Goal: Task Accomplishment & Management: Complete application form

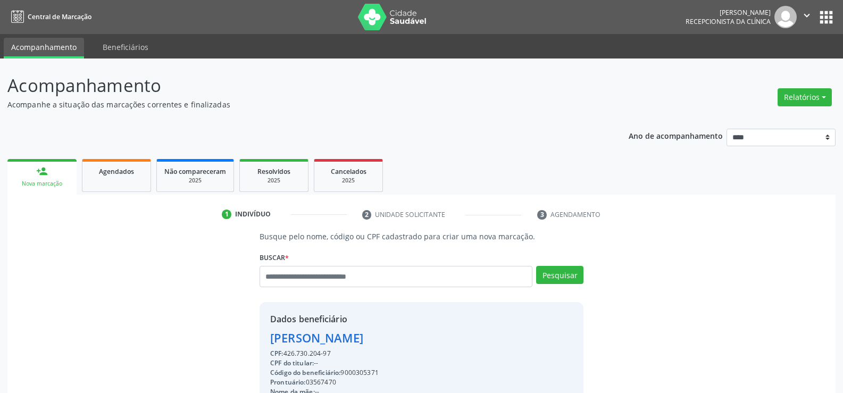
click at [323, 266] on input "text" at bounding box center [396, 276] width 273 height 21
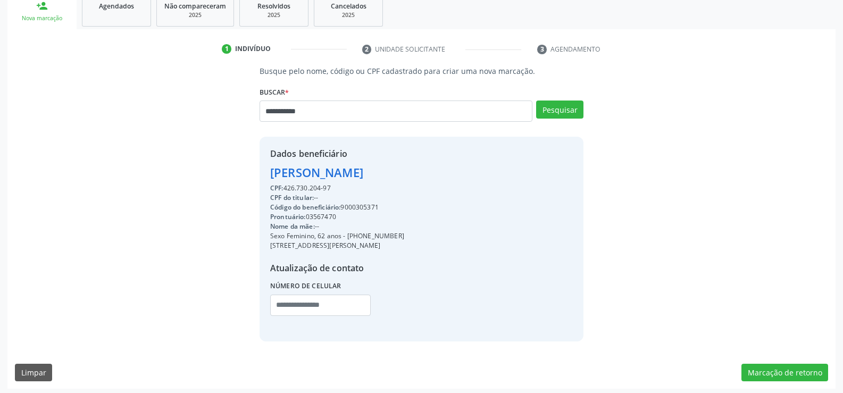
type input "**********"
type input "*"
type input "**********"
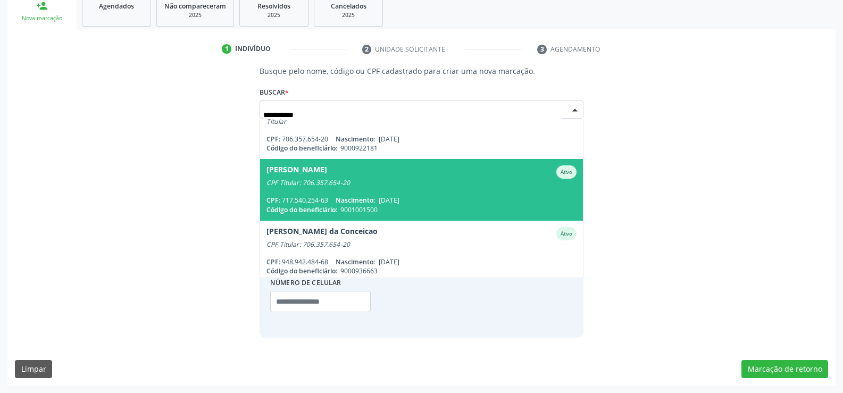
scroll to position [86, 0]
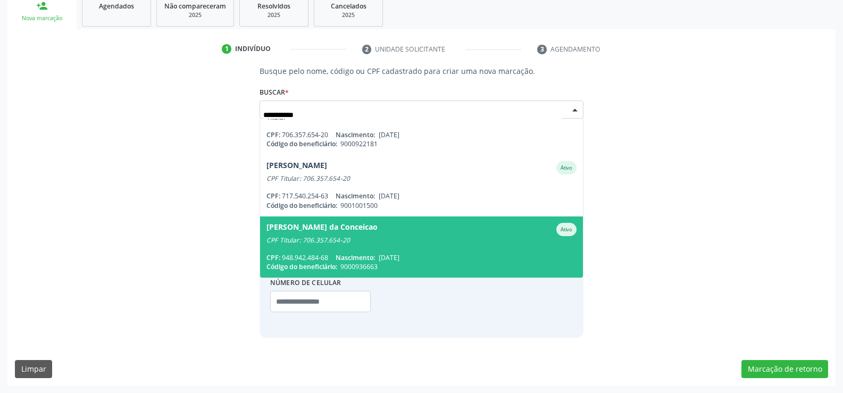
click at [378, 245] on span "[PERSON_NAME] da Conceicao Ativo CPF Titular: 706.357.654-20 CPF: 948.942.484-6…" at bounding box center [421, 246] width 323 height 61
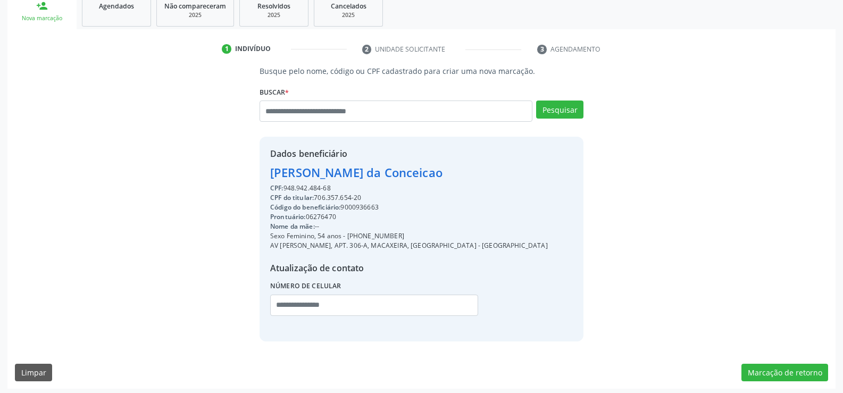
drag, startPoint x: 275, startPoint y: 169, endPoint x: 374, endPoint y: 184, distance: 100.6
click at [374, 184] on div "Dados beneficiário [PERSON_NAME] da Conceicao CPF: 948.942.484-68 CPF do titula…" at bounding box center [409, 238] width 278 height 183
copy div "[PERSON_NAME] da Conceicao CPF: 948.942.484-68"
click at [321, 112] on input "text" at bounding box center [396, 111] width 273 height 21
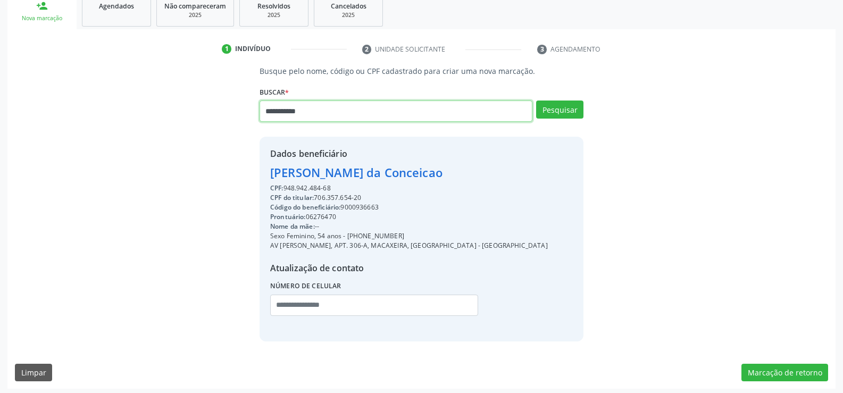
type input "**********"
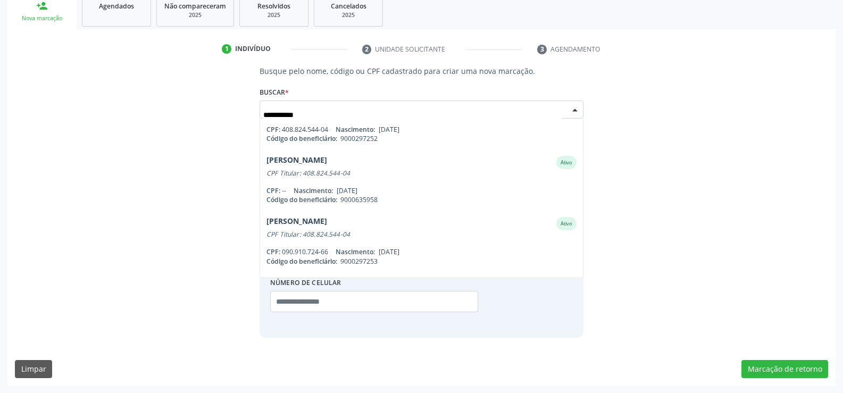
scroll to position [0, 0]
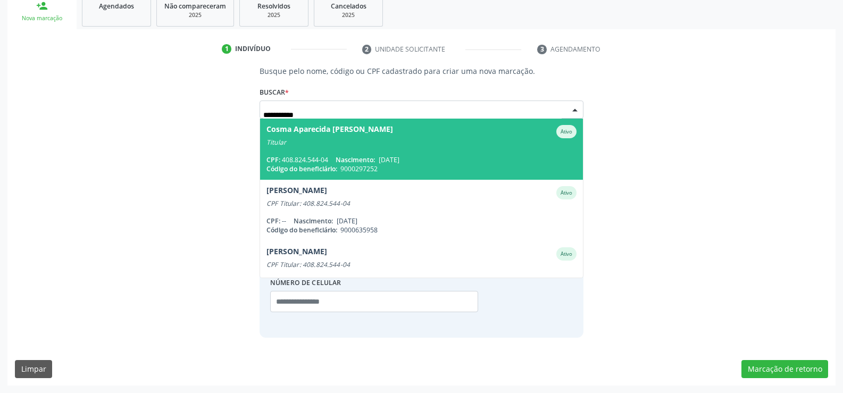
click at [370, 161] on span "Nascimento:" at bounding box center [355, 159] width 39 height 9
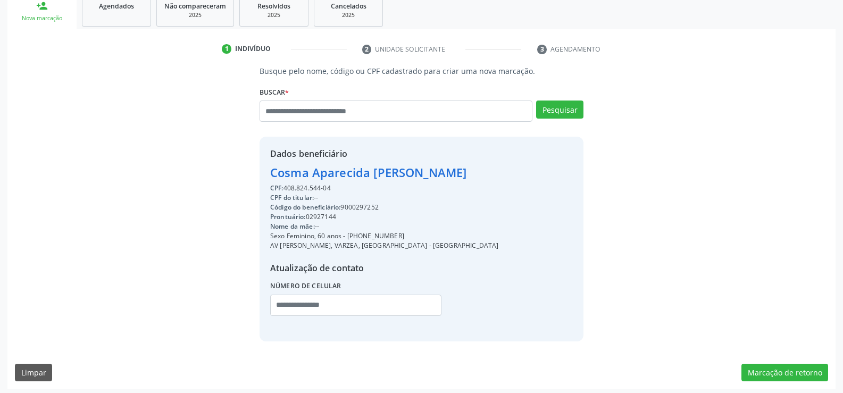
drag, startPoint x: 271, startPoint y: 175, endPoint x: 357, endPoint y: 185, distance: 86.8
click at [357, 185] on div "Dados beneficiário Cosma Aparecida [PERSON_NAME] CPF: 408.824.544-04 CPF do tit…" at bounding box center [384, 238] width 228 height 183
copy div "Cosma Aparecida [PERSON_NAME] CPF: 408.824.544-04"
click at [319, 102] on input "text" at bounding box center [396, 111] width 273 height 21
type input "**********"
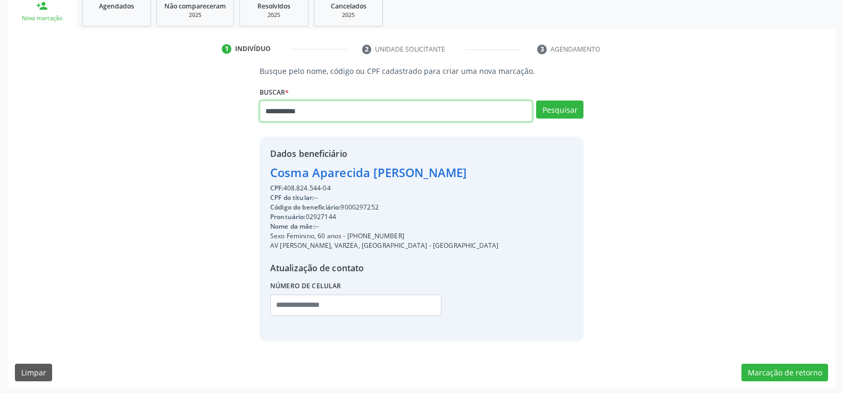
type input "**********"
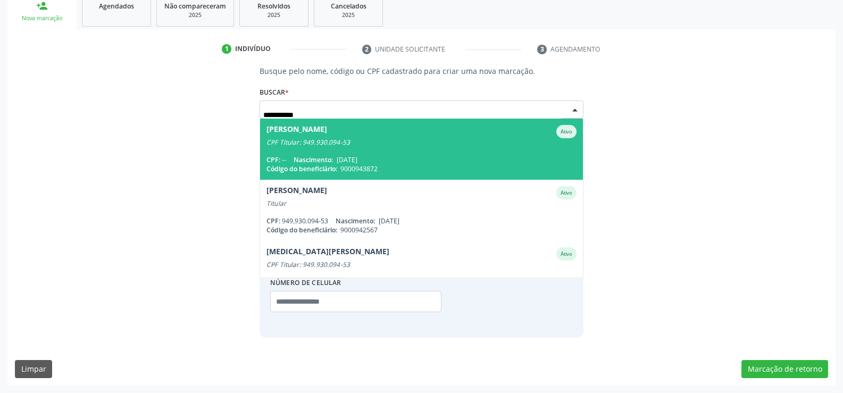
click at [406, 146] on div "CPF Titular: 949.930.094-53" at bounding box center [421, 142] width 310 height 9
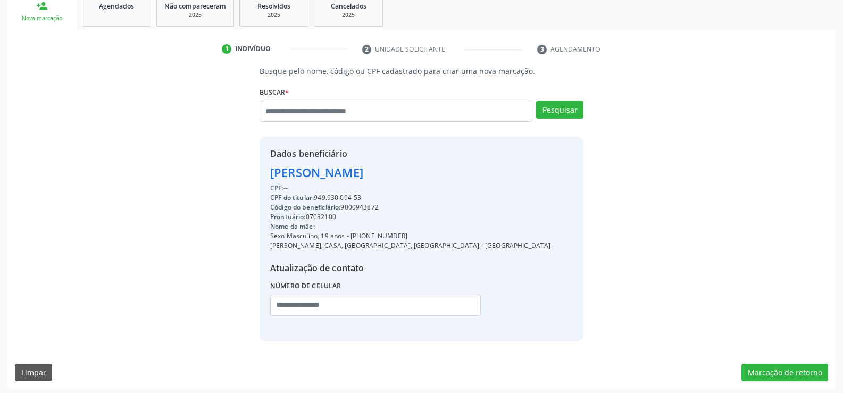
drag, startPoint x: 270, startPoint y: 173, endPoint x: 489, endPoint y: 168, distance: 219.2
click at [489, 168] on div "Dados beneficiário [PERSON_NAME] CPF: -- CPF do titular: 949.930.094-53 Código …" at bounding box center [422, 239] width 324 height 204
copy div "[PERSON_NAME]"
click at [95, 6] on div "Agendados" at bounding box center [116, 5] width 53 height 11
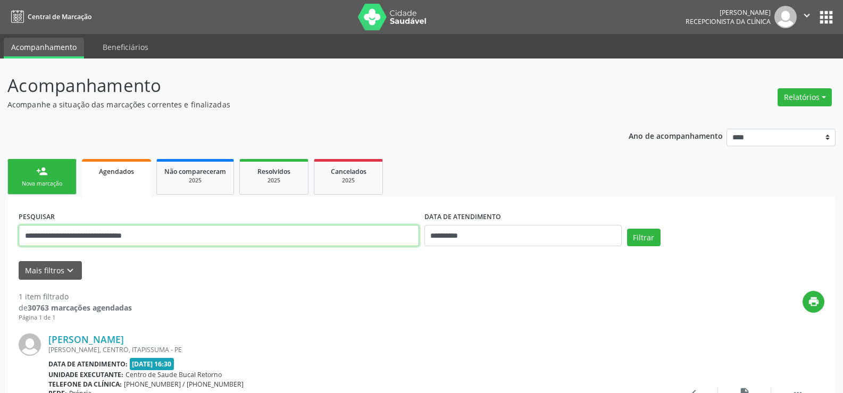
click at [62, 231] on input "**********" at bounding box center [219, 235] width 401 height 21
paste input "text"
type input "**********"
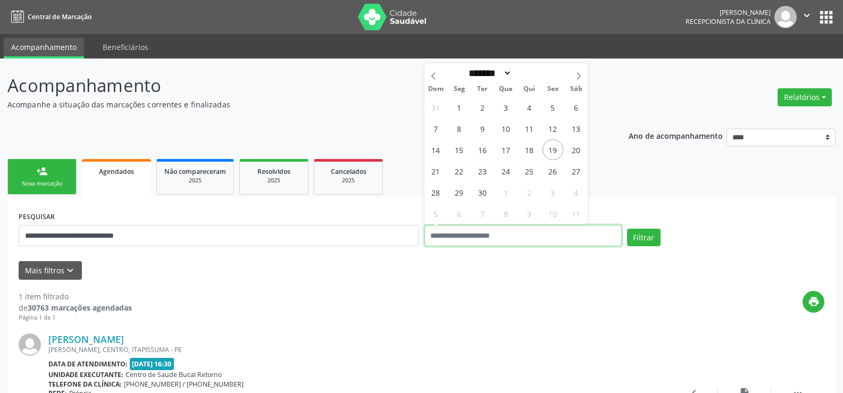
click at [627, 229] on button "Filtrar" at bounding box center [644, 238] width 34 height 18
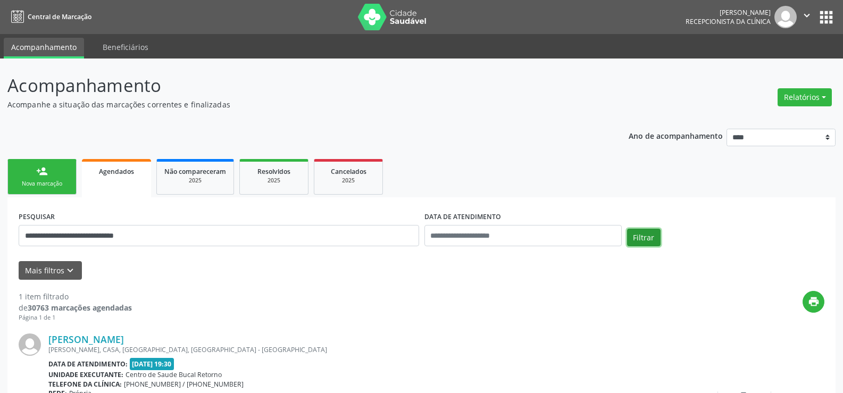
click at [637, 235] on button "Filtrar" at bounding box center [644, 238] width 34 height 18
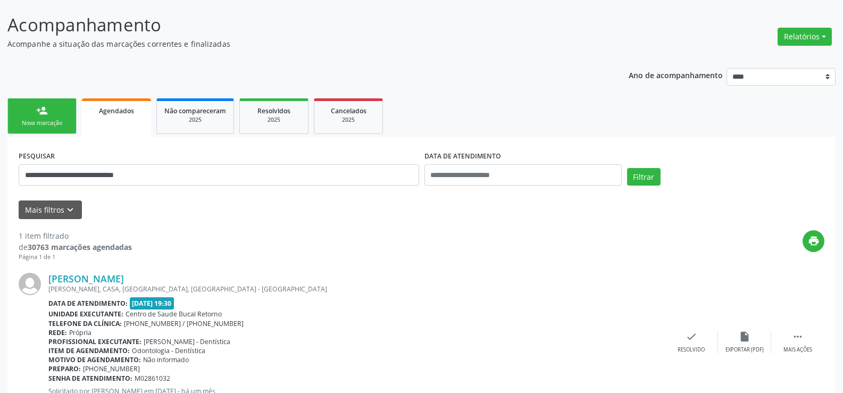
scroll to position [110, 0]
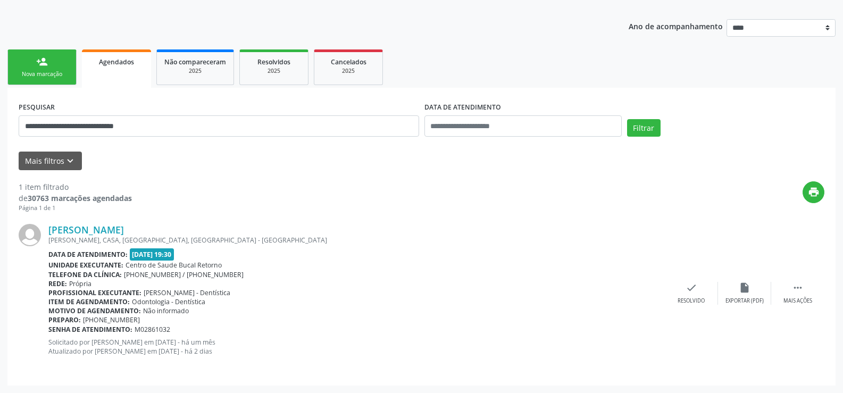
click at [46, 65] on div "person_add" at bounding box center [42, 62] width 12 height 12
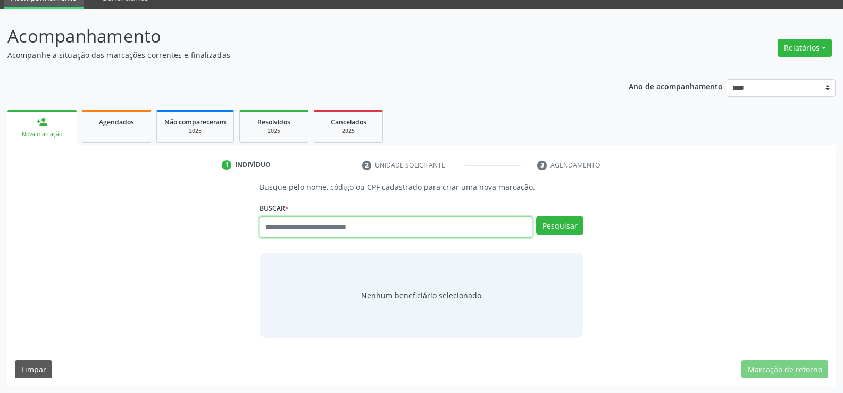
click at [298, 226] on input "text" at bounding box center [396, 226] width 273 height 21
paste input "**********"
type input "**********"
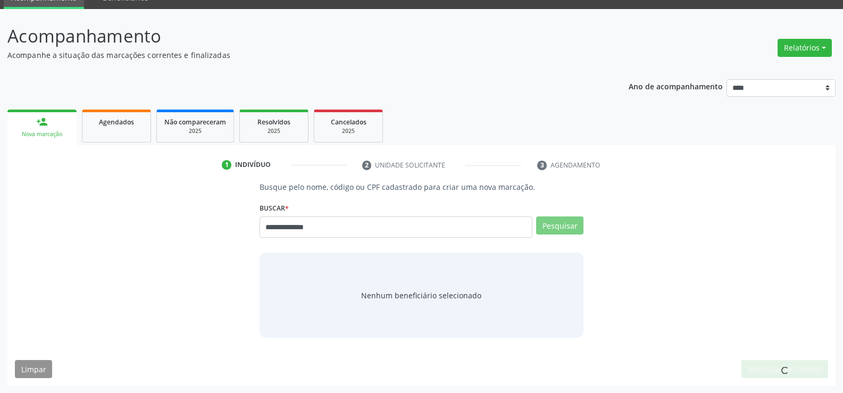
scroll to position [46, 0]
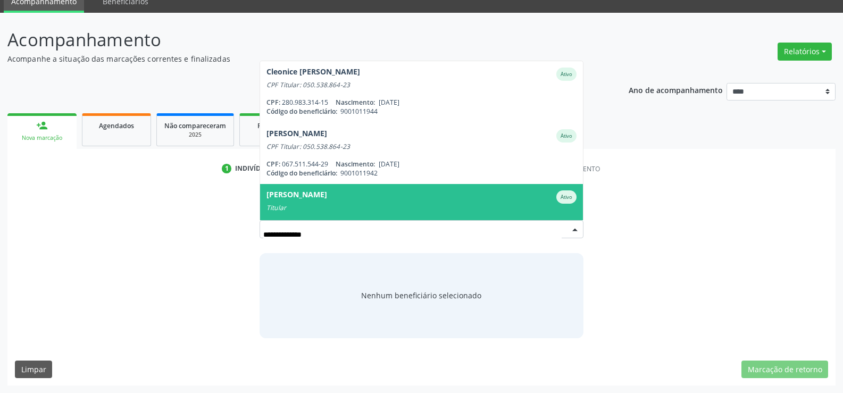
click at [361, 193] on div "[PERSON_NAME]" at bounding box center [421, 196] width 310 height 13
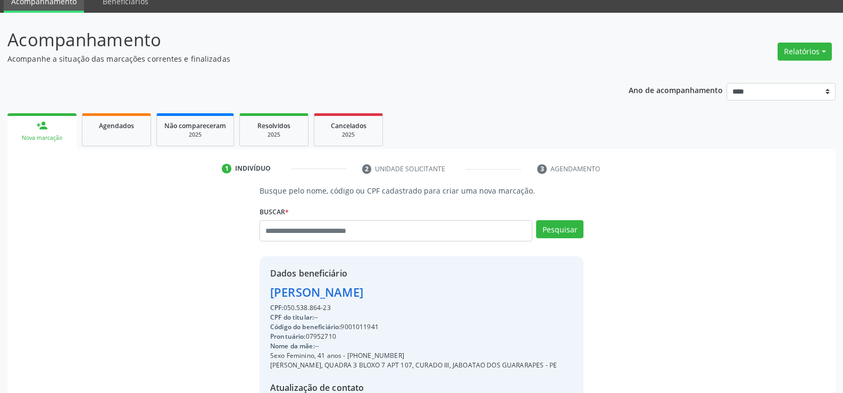
drag, startPoint x: 271, startPoint y: 295, endPoint x: 418, endPoint y: 295, distance: 146.8
click at [418, 295] on div "[PERSON_NAME]" at bounding box center [413, 293] width 287 height 18
copy div "[PERSON_NAME]"
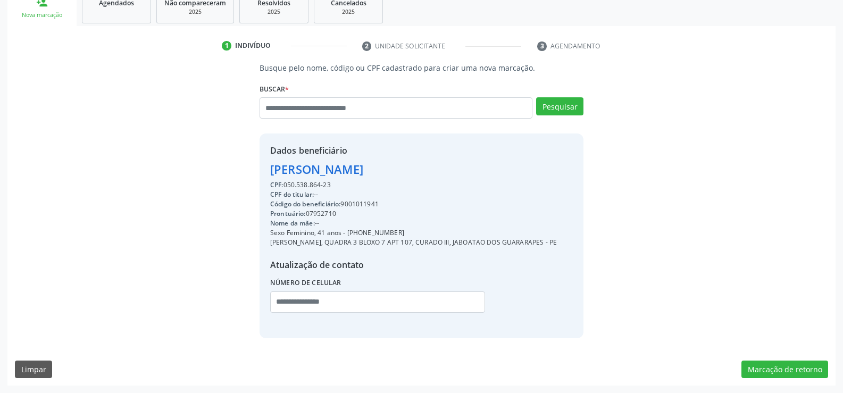
scroll to position [178, 0]
drag, startPoint x: 360, startPoint y: 224, endPoint x: 432, endPoint y: 223, distance: 72.9
click at [432, 228] on div "Sexo Feminino, 41 anos - [PHONE_NUMBER]" at bounding box center [413, 233] width 287 height 10
copy div "99630-2248"
click at [318, 100] on input "text" at bounding box center [396, 107] width 273 height 21
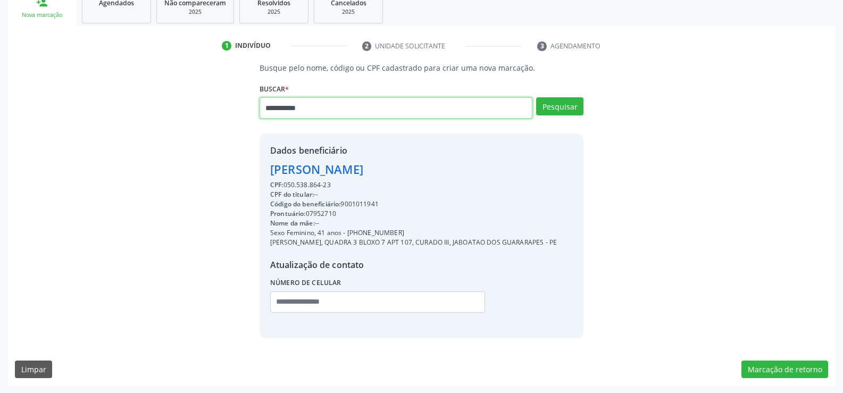
type input "**********"
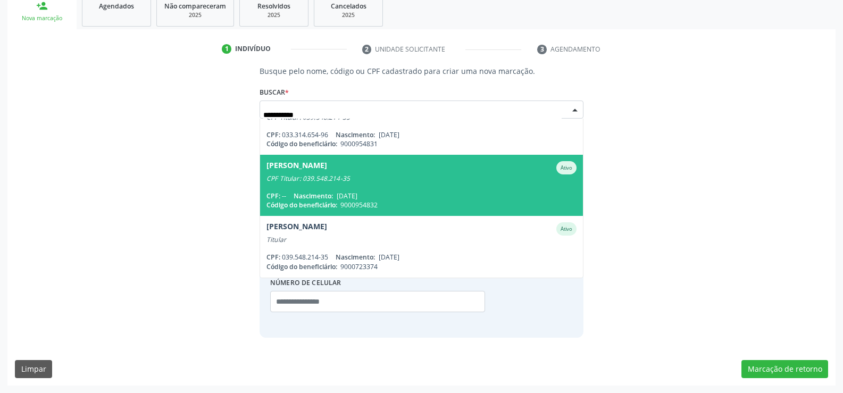
scroll to position [0, 0]
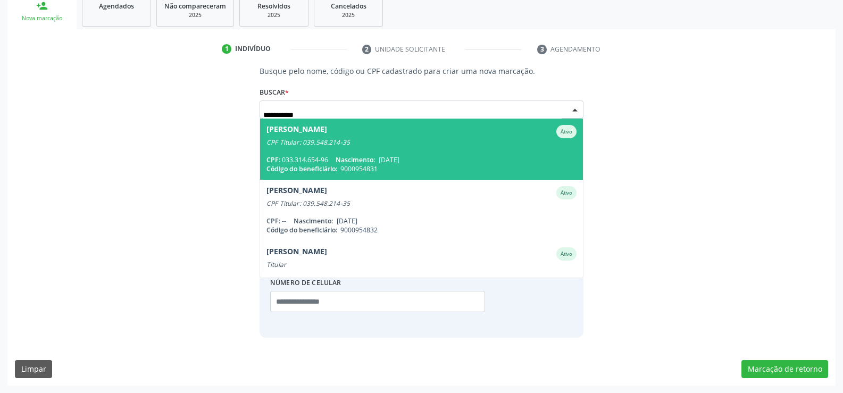
click at [375, 155] on span "Nascimento:" at bounding box center [355, 159] width 39 height 9
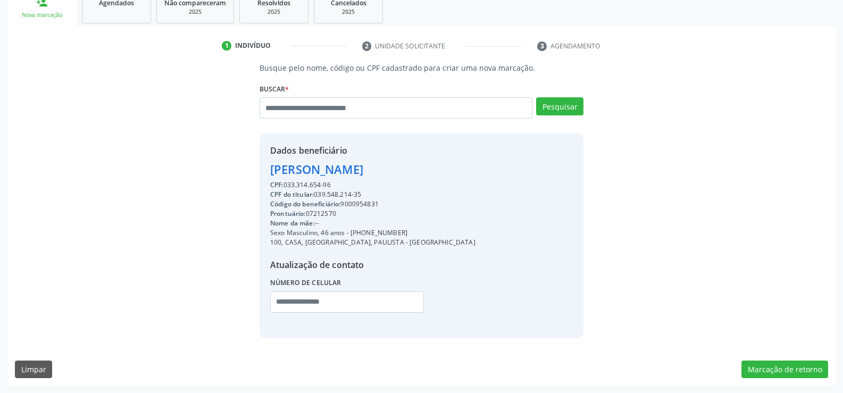
drag, startPoint x: 272, startPoint y: 171, endPoint x: 478, endPoint y: 170, distance: 205.9
click at [478, 170] on div "Dados beneficiário [PERSON_NAME] CPF: 033.314.654-96 CPF do titular: 039.548.21…" at bounding box center [422, 236] width 324 height 204
copy div "[PERSON_NAME]"
click at [139, 14] on link "Agendados" at bounding box center [116, 6] width 69 height 33
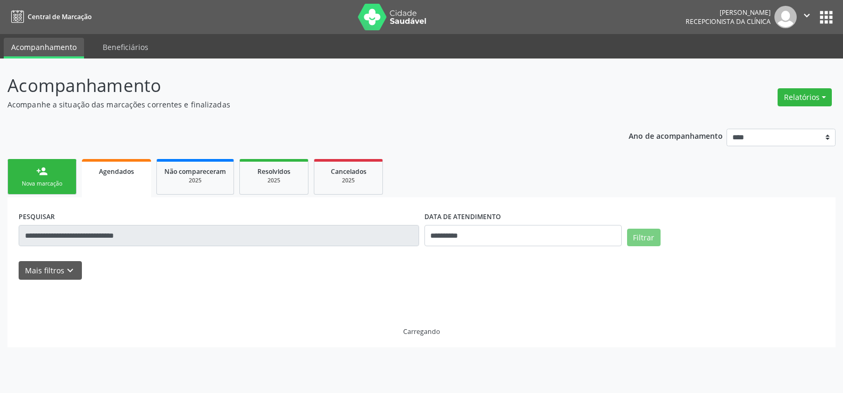
scroll to position [0, 0]
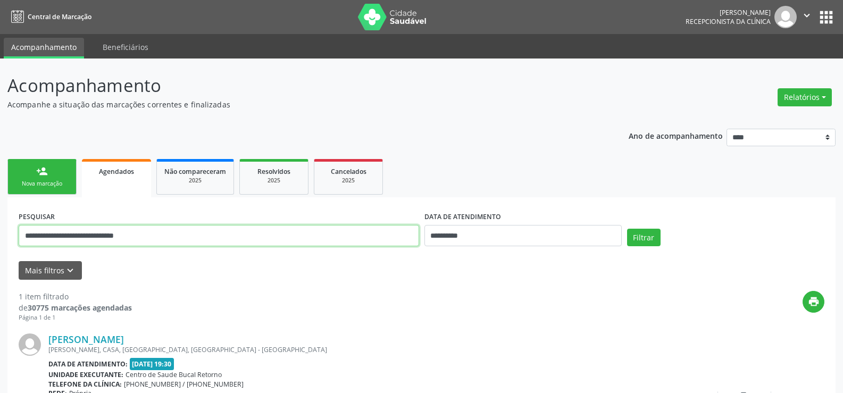
click at [95, 235] on input "**********" at bounding box center [219, 235] width 401 height 21
paste input "text"
type input "**********"
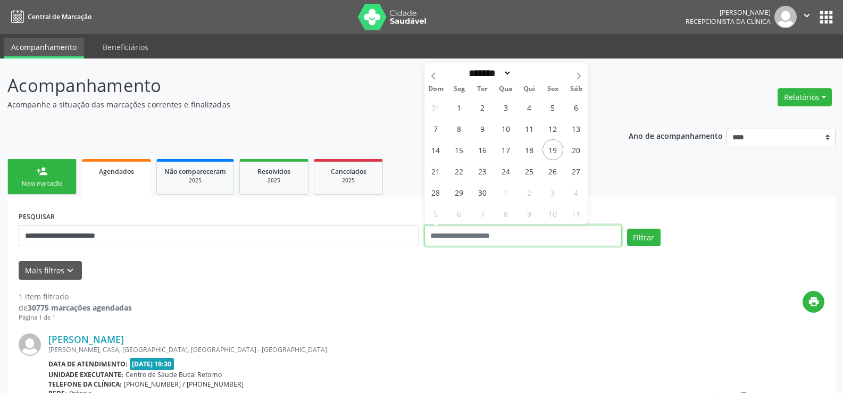
click at [627, 229] on button "Filtrar" at bounding box center [644, 238] width 34 height 18
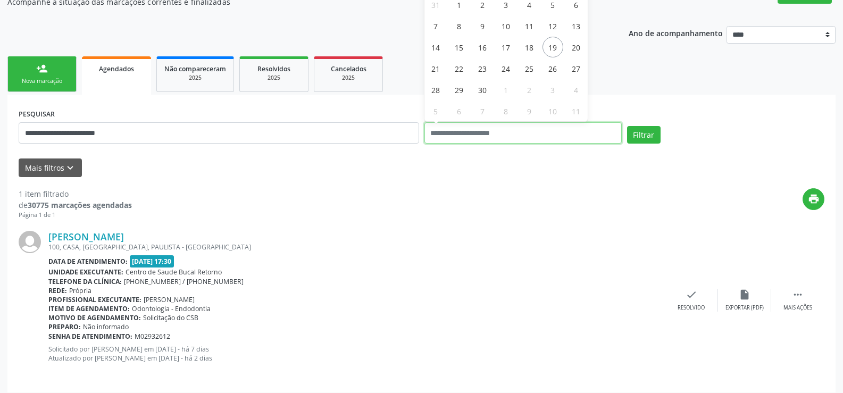
scroll to position [110, 0]
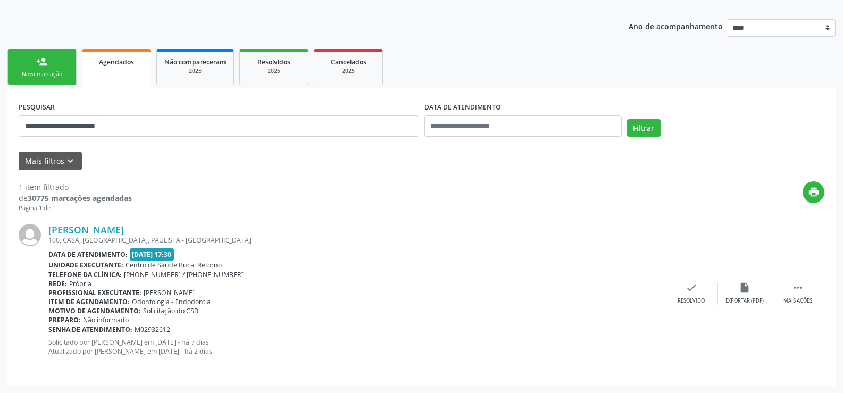
click at [30, 66] on link "person_add Nova marcação" at bounding box center [41, 67] width 69 height 36
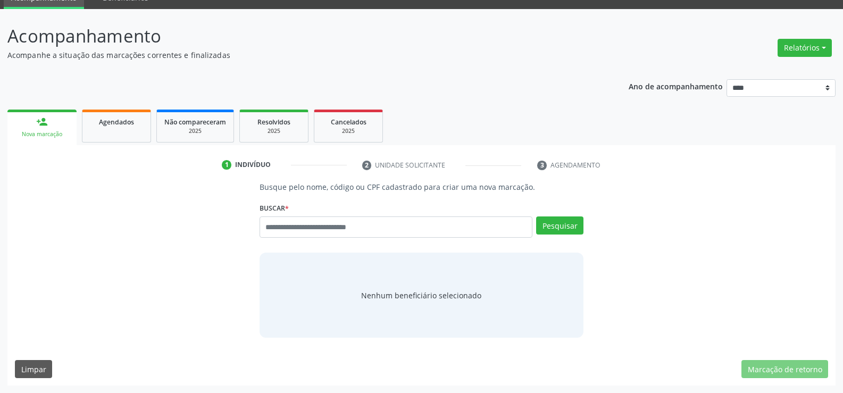
scroll to position [49, 0]
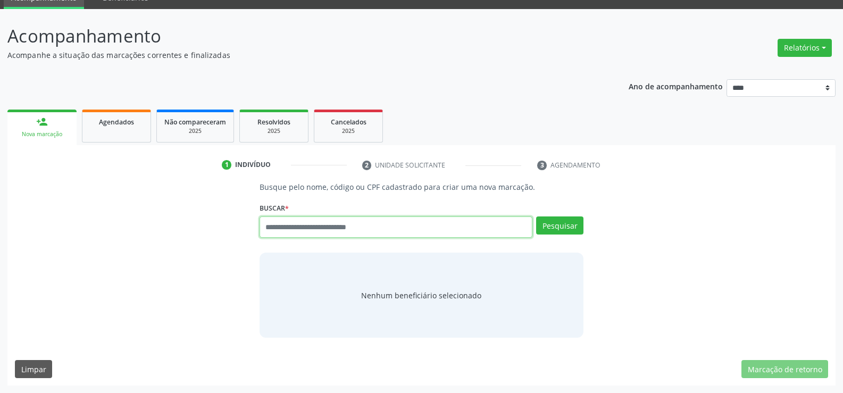
click at [379, 227] on input "text" at bounding box center [396, 226] width 273 height 21
type input "**********"
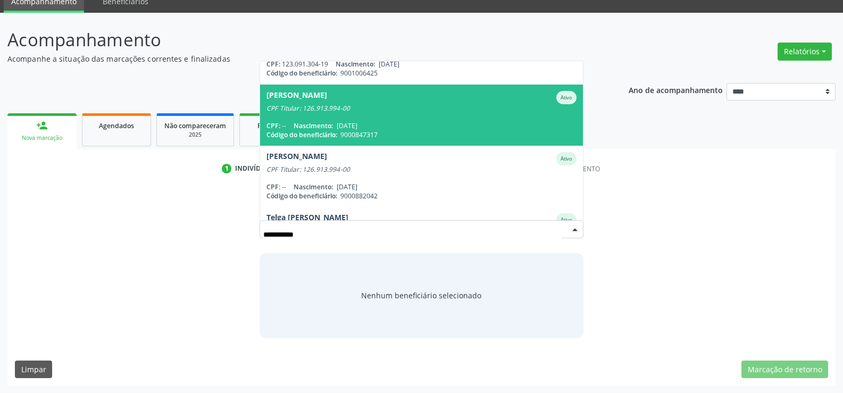
scroll to position [86, 0]
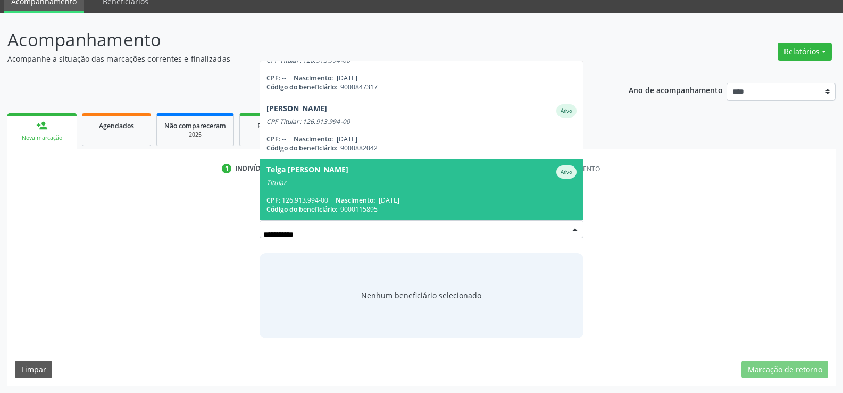
click at [336, 190] on span "Telga [PERSON_NAME] de Lemos Ativo Titular CPF: 126.913.994-00 Nascimento: [DAT…" at bounding box center [421, 189] width 323 height 61
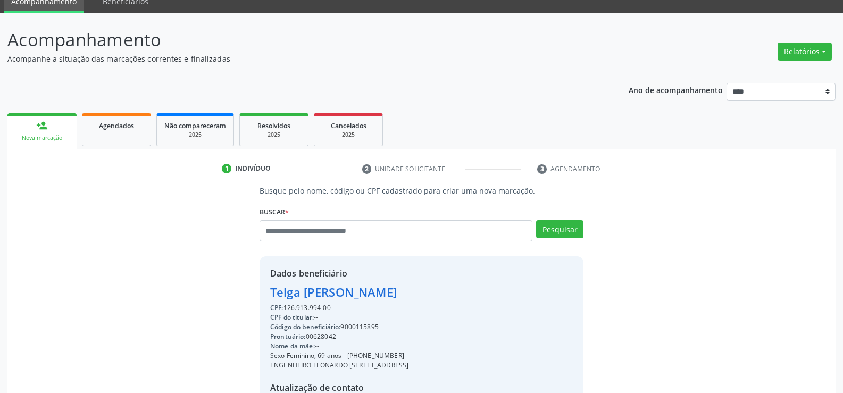
drag, startPoint x: 270, startPoint y: 291, endPoint x: 518, endPoint y: 292, distance: 247.9
click at [518, 292] on div "Dados beneficiário Telga [PERSON_NAME] de Lemos CPF: 126.913.994-00 CPF do titu…" at bounding box center [422, 358] width 324 height 204
copy div "Telga [PERSON_NAME]"
click at [127, 138] on link "Agendados" at bounding box center [116, 129] width 69 height 33
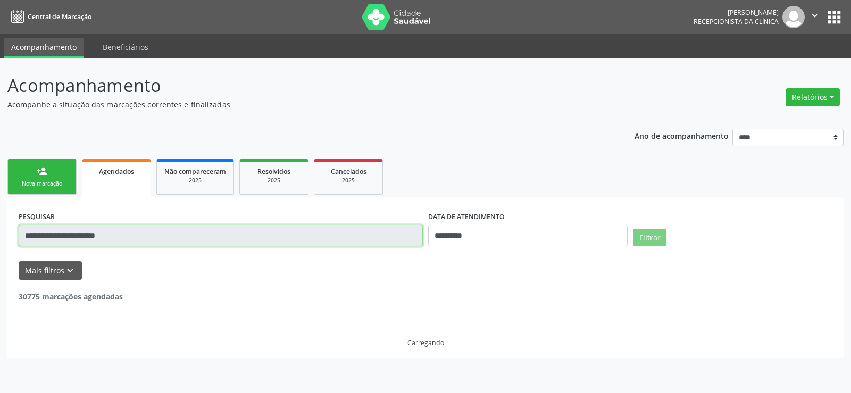
click at [77, 237] on input "**********" at bounding box center [221, 235] width 404 height 21
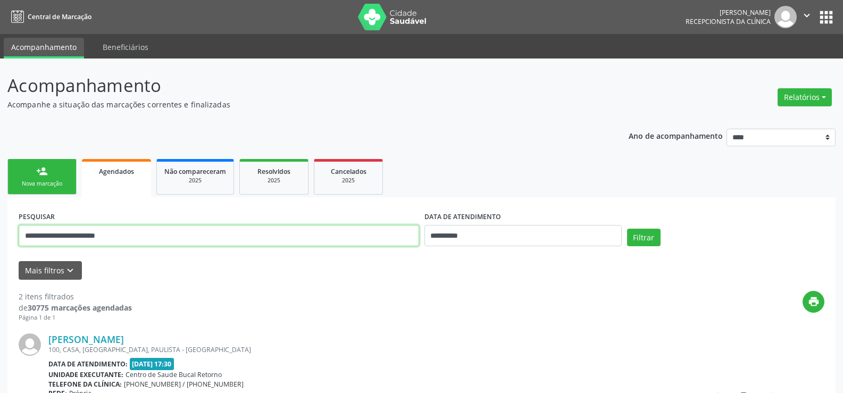
click at [77, 237] on input "**********" at bounding box center [219, 235] width 401 height 21
paste input "*"
type input "**********"
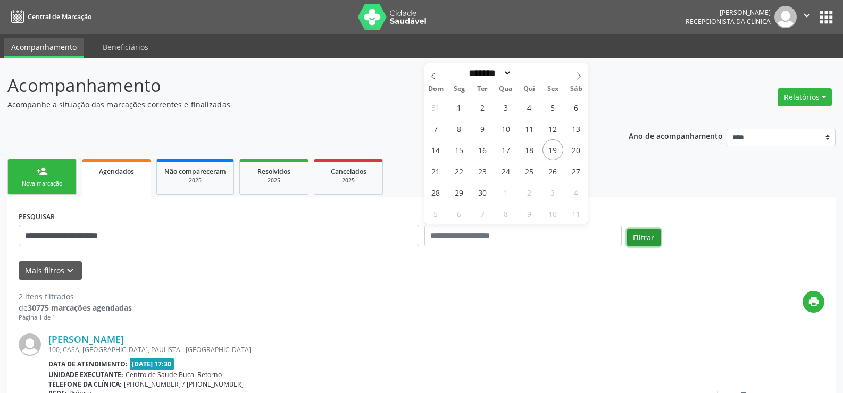
click at [655, 243] on button "Filtrar" at bounding box center [644, 238] width 34 height 18
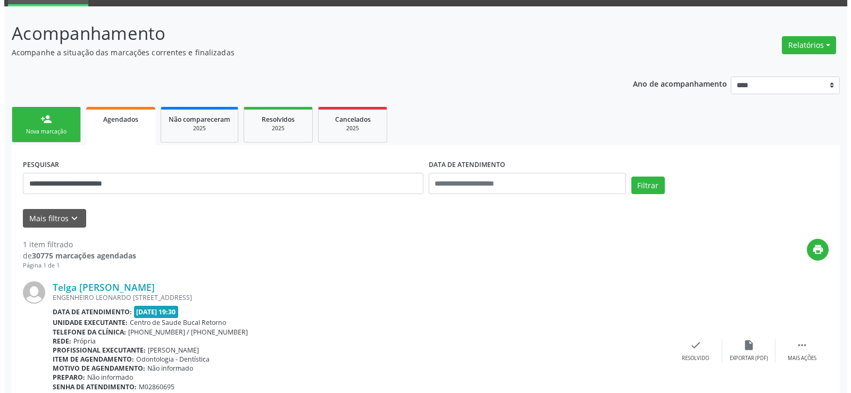
scroll to position [110, 0]
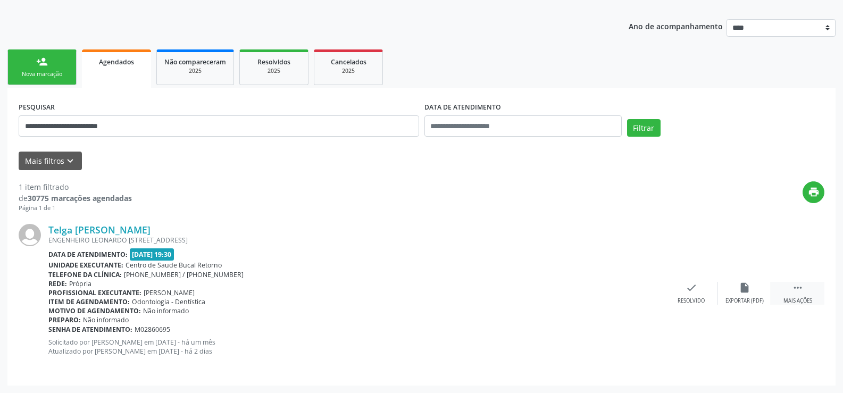
click at [794, 295] on div " Mais ações" at bounding box center [797, 293] width 53 height 23
click at [695, 293] on icon "cancel" at bounding box center [692, 288] width 12 height 12
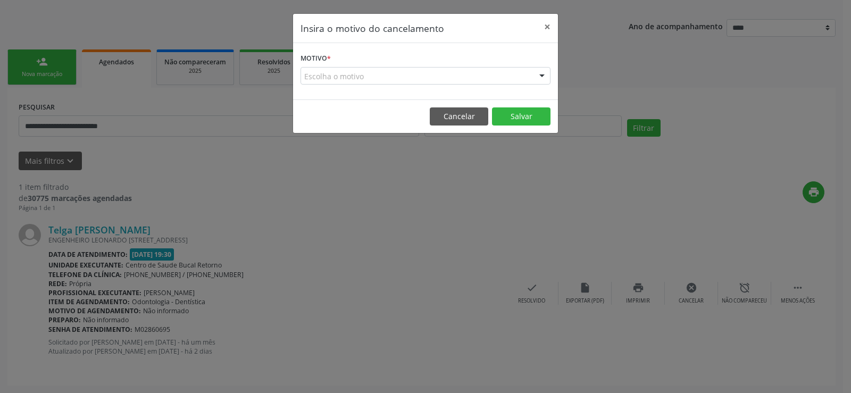
click at [373, 79] on div "Escolha o motivo" at bounding box center [426, 76] width 250 height 18
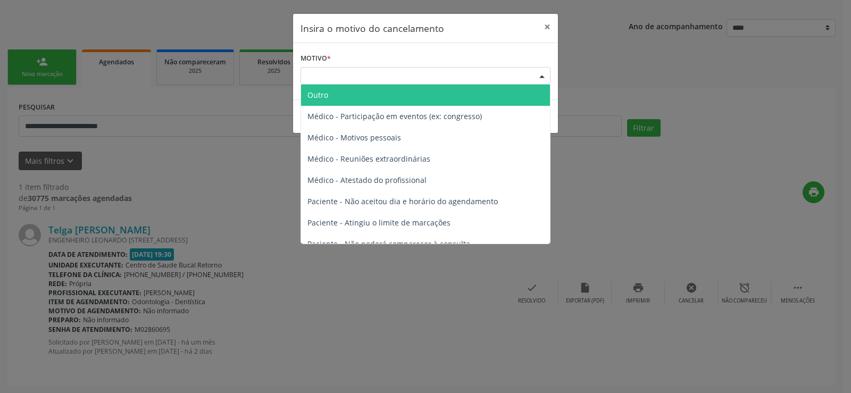
click at [408, 97] on span "Outro" at bounding box center [425, 95] width 249 height 21
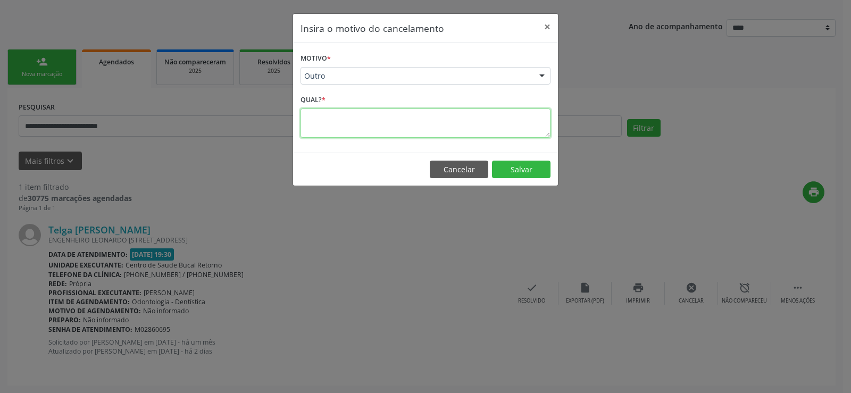
click at [380, 116] on textarea at bounding box center [426, 123] width 250 height 29
type textarea "**********"
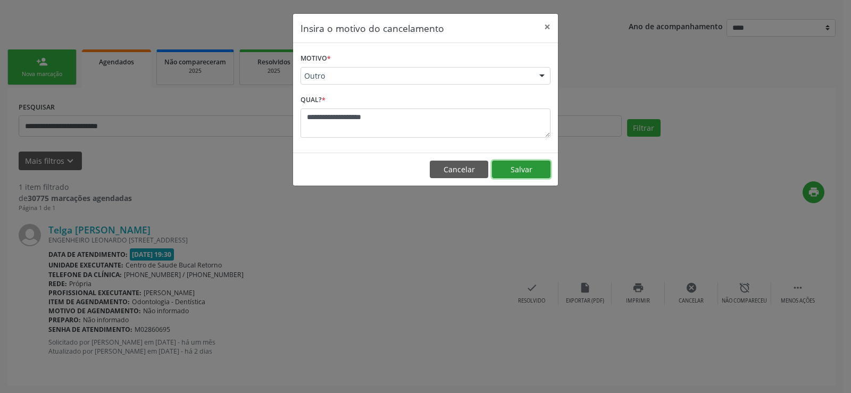
click at [514, 165] on button "Salvar" at bounding box center [521, 170] width 59 height 18
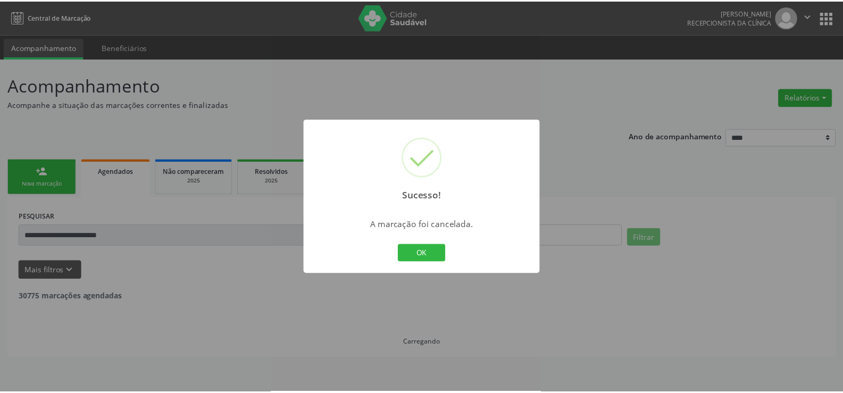
scroll to position [0, 0]
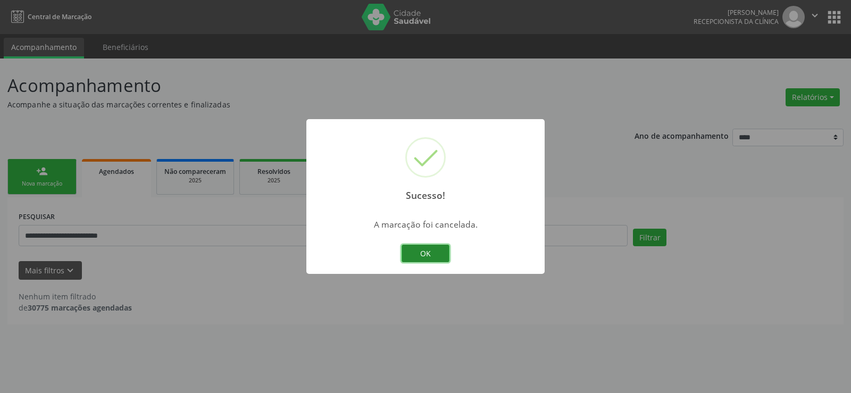
click at [435, 255] on button "OK" at bounding box center [426, 254] width 48 height 18
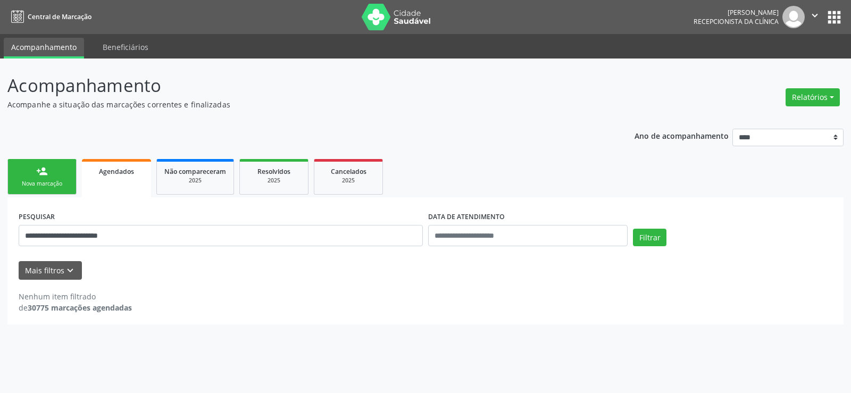
click at [51, 181] on div "Nova marcação" at bounding box center [41, 184] width 53 height 8
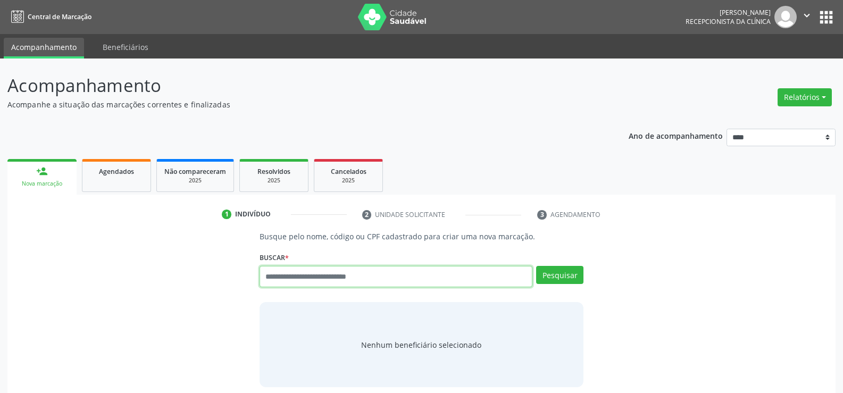
click at [370, 279] on input "text" at bounding box center [396, 276] width 273 height 21
click at [352, 273] on input "text" at bounding box center [396, 276] width 273 height 21
paste input "**********"
type input "**********"
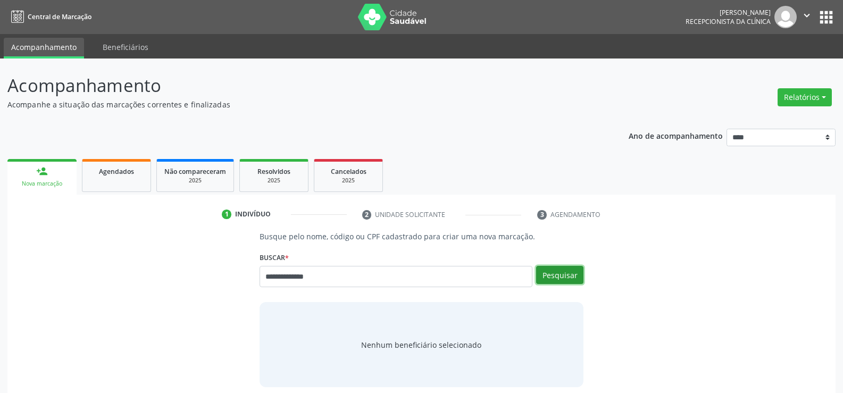
click at [569, 272] on button "Pesquisar" at bounding box center [559, 275] width 47 height 18
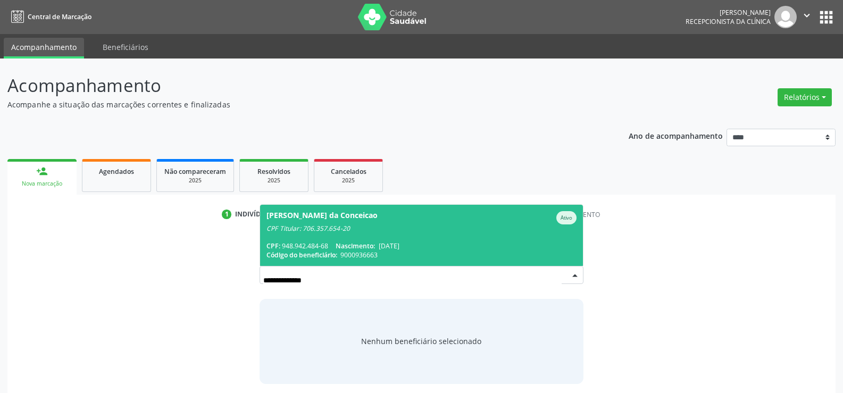
click at [444, 247] on div "CPF: 948.942.484-68 Nascimento: [DATE]" at bounding box center [421, 245] width 310 height 9
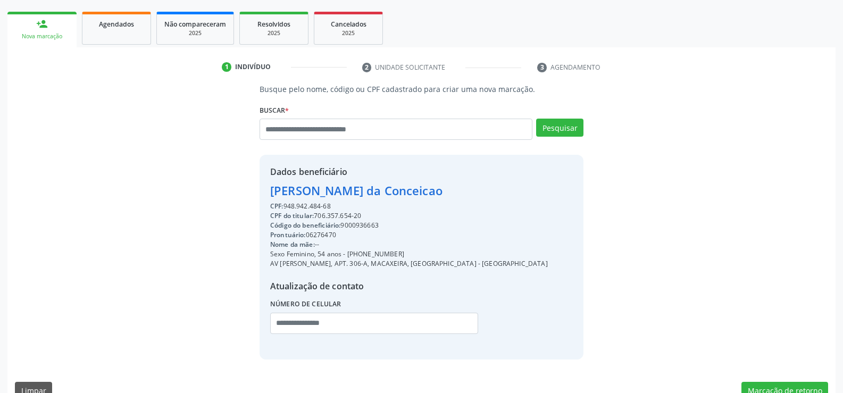
scroll to position [169, 0]
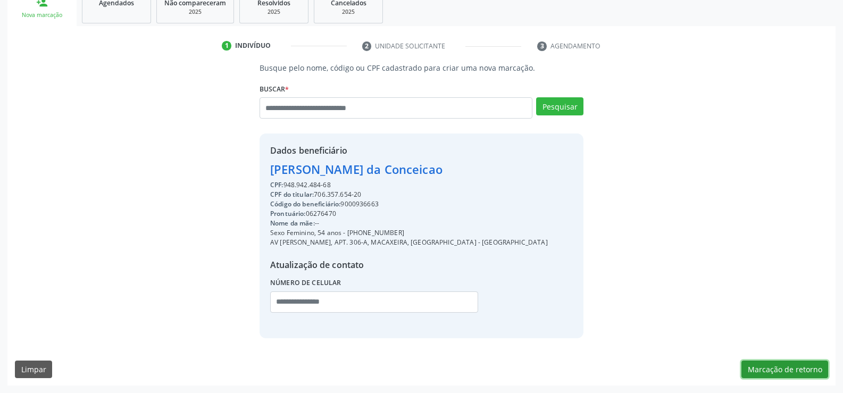
click at [820, 364] on button "Marcação de retorno" at bounding box center [784, 370] width 87 height 18
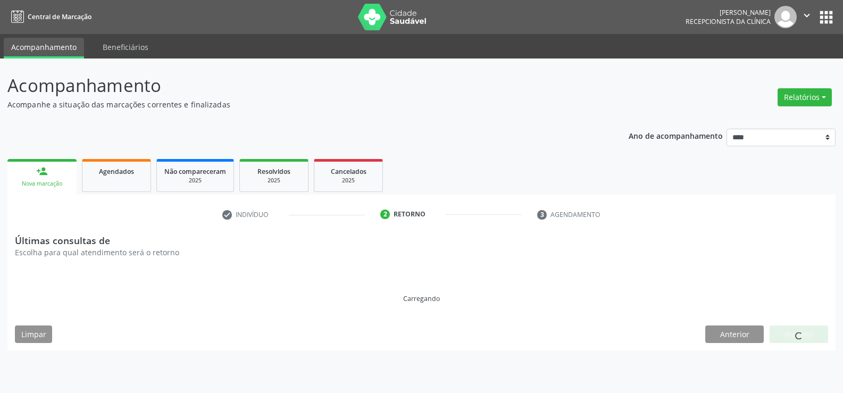
scroll to position [0, 0]
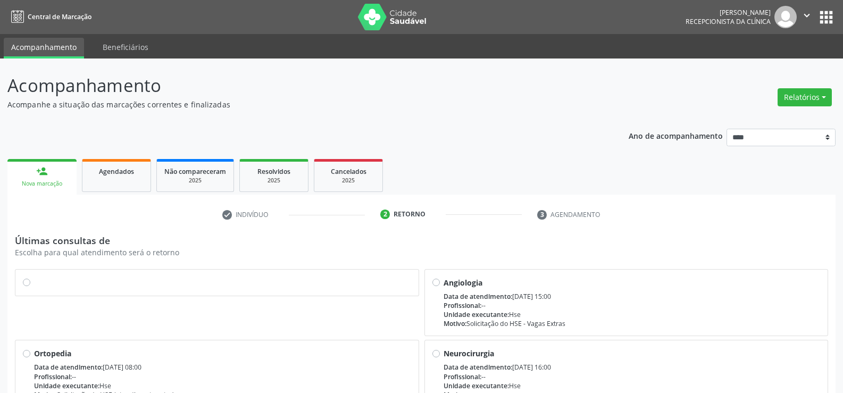
click at [24, 276] on div at bounding box center [216, 283] width 403 height 26
click at [34, 277] on label at bounding box center [222, 277] width 377 height 0
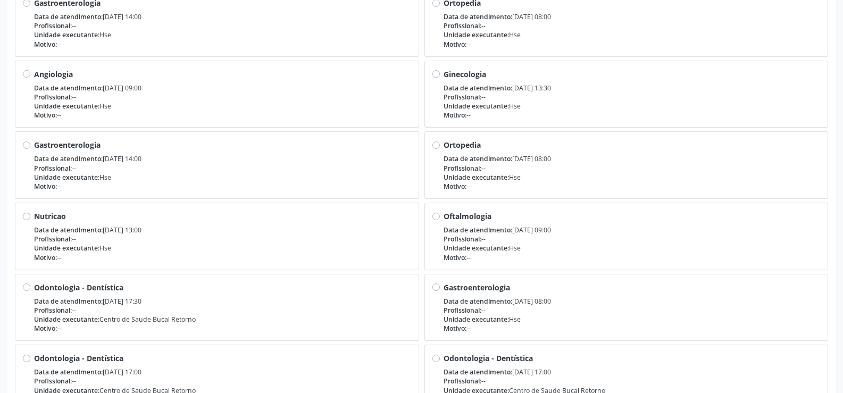
scroll to position [926, 0]
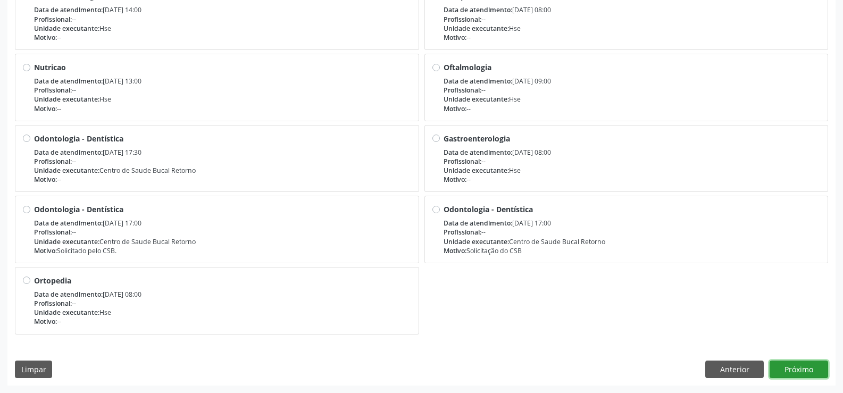
click at [812, 363] on button "Próximo" at bounding box center [799, 370] width 59 height 18
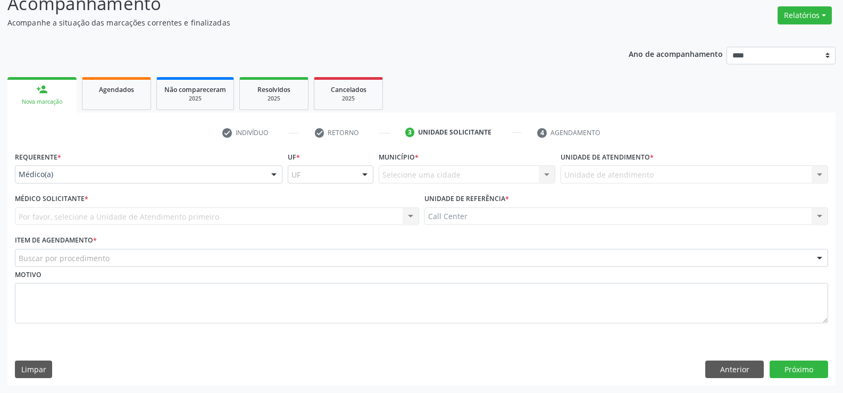
scroll to position [82, 0]
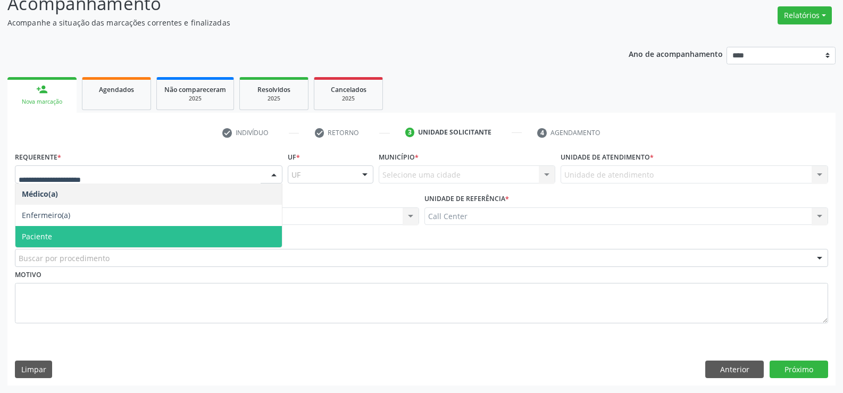
click at [68, 232] on span "Paciente" at bounding box center [148, 236] width 266 height 21
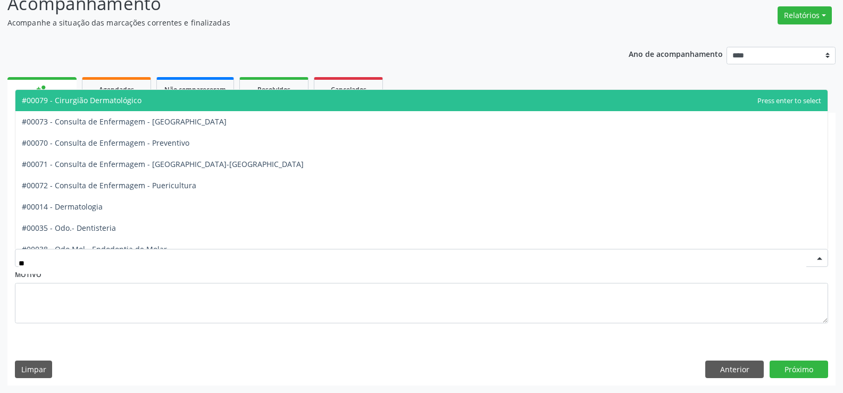
type input "***"
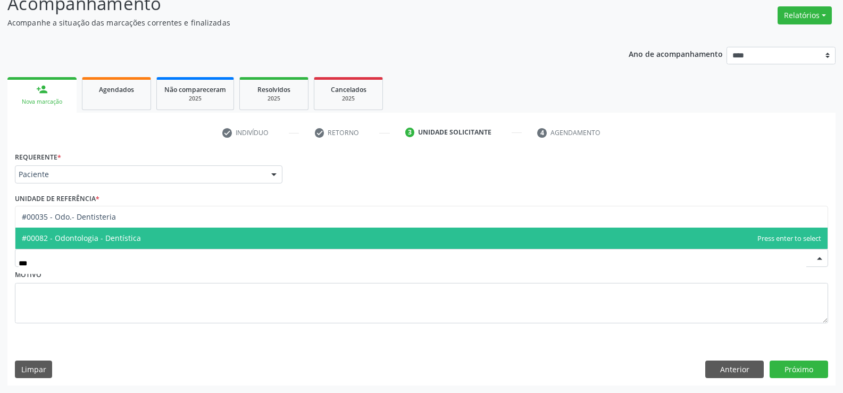
click at [89, 238] on span "#00082 - Odontologia - Dentística" at bounding box center [81, 238] width 119 height 10
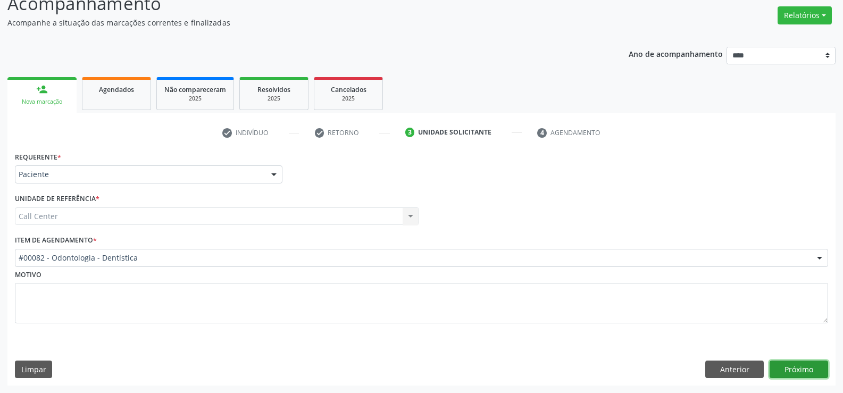
click at [814, 372] on button "Próximo" at bounding box center [799, 370] width 59 height 18
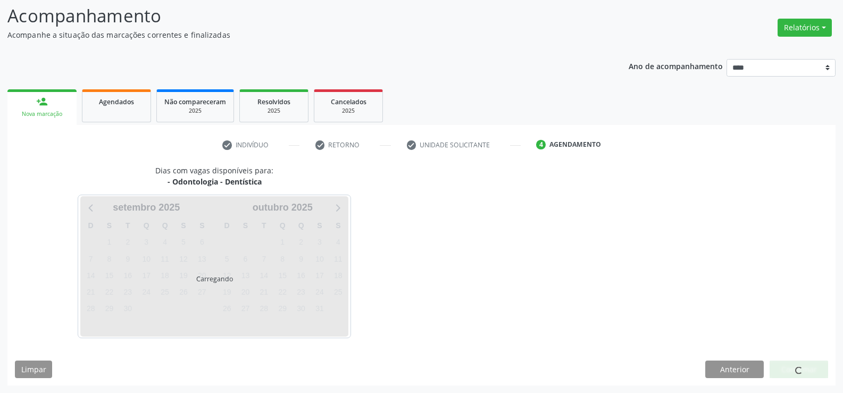
scroll to position [70, 0]
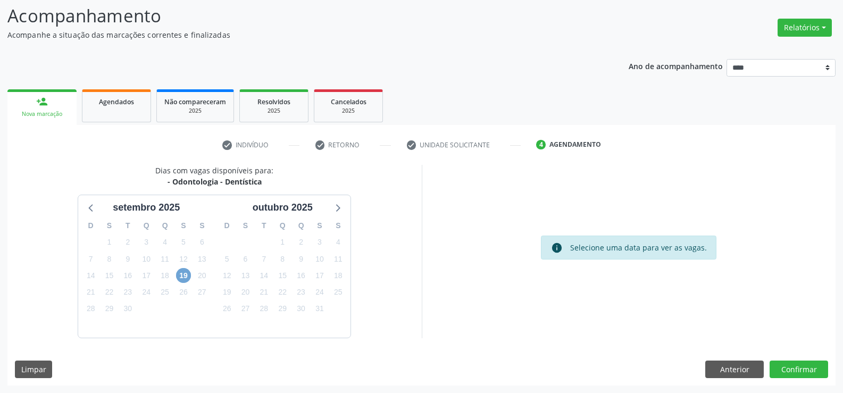
click at [185, 273] on span "19" at bounding box center [183, 275] width 15 height 15
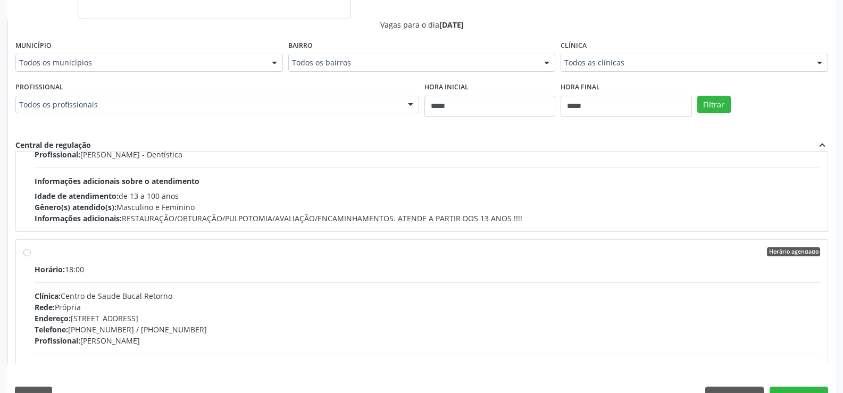
scroll to position [0, 0]
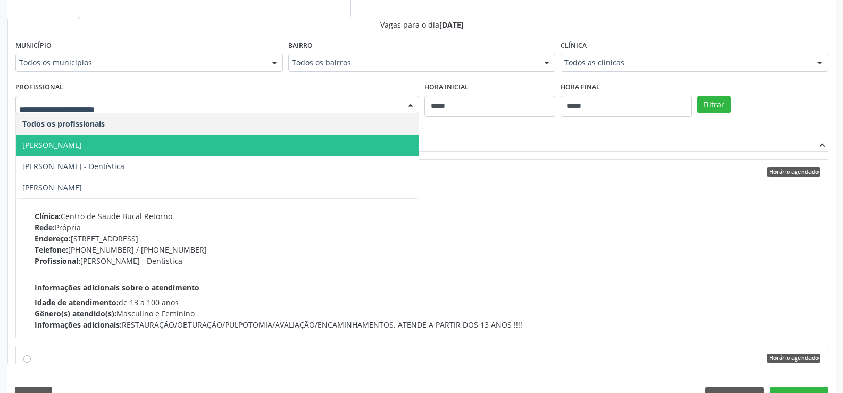
click at [141, 149] on span "[PERSON_NAME]" at bounding box center [217, 145] width 403 height 21
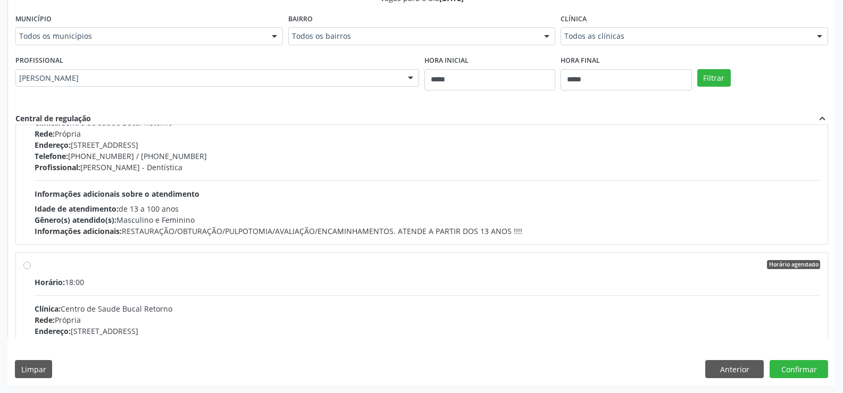
scroll to position [53, 0]
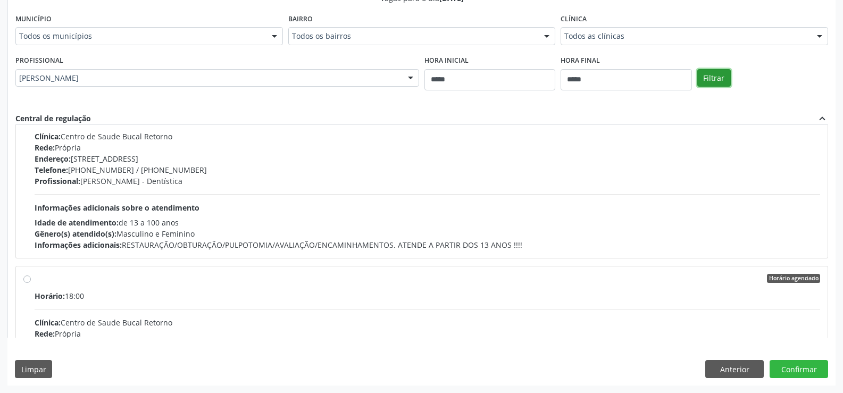
click at [715, 80] on button "Filtrar" at bounding box center [714, 78] width 34 height 18
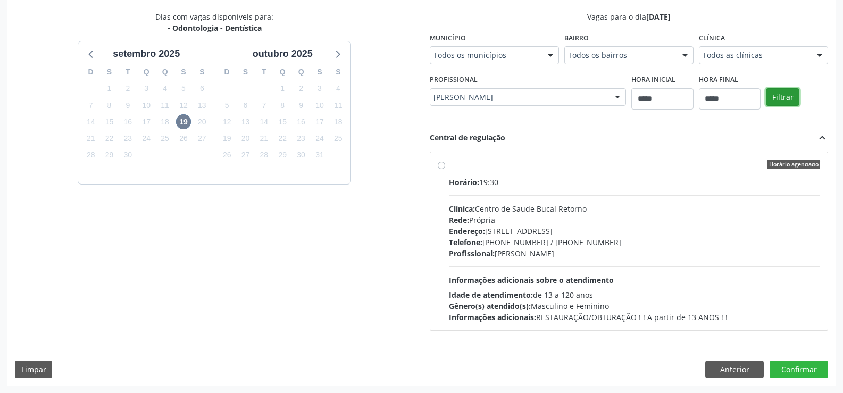
scroll to position [0, 0]
click at [445, 166] on div "Horário agendado Horário: 19:30 Clínica: [GEOGRAPHIC_DATA] Bucal Retorno Rede: …" at bounding box center [629, 241] width 383 height 163
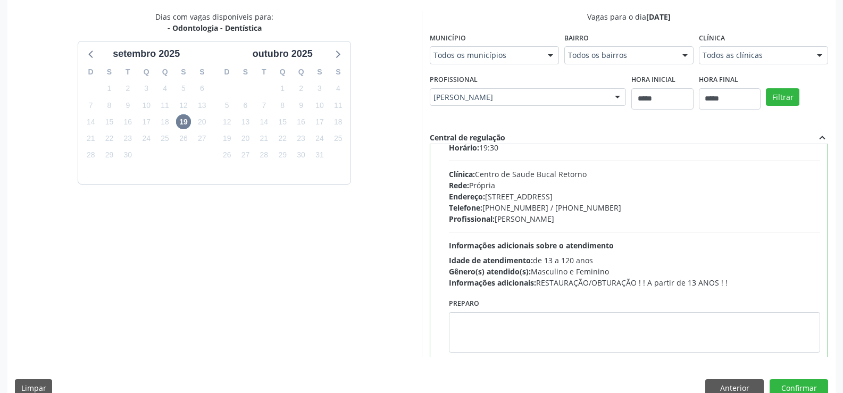
scroll to position [53, 0]
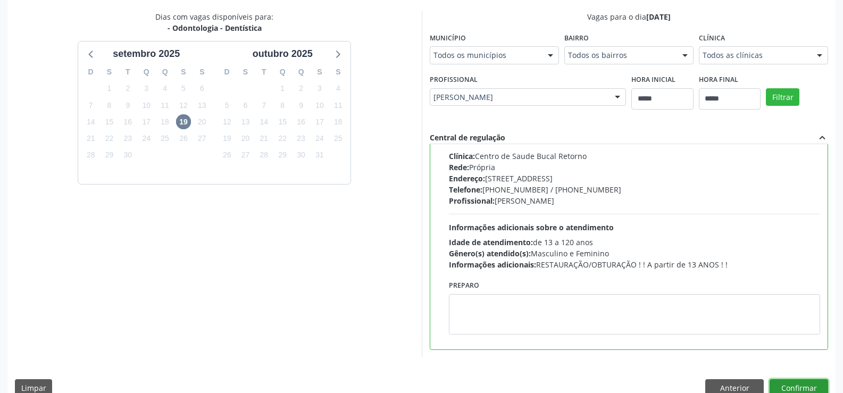
click at [807, 386] on button "Confirmar" at bounding box center [799, 388] width 59 height 18
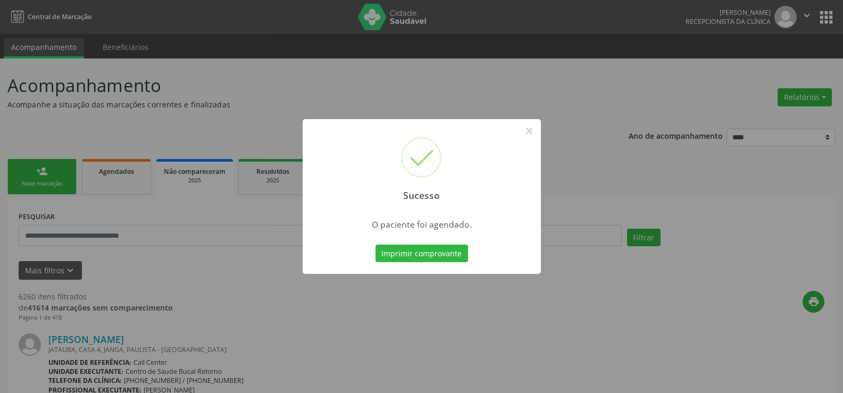
click at [495, 300] on div "Sucesso × O paciente foi agendado. Imprimir comprovante Cancel" at bounding box center [421, 196] width 843 height 393
